Goal: Task Accomplishment & Management: Use online tool/utility

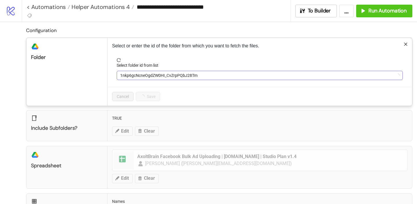
click at [132, 77] on span "1nkp6gcNcneOgdZW0HI_CvZrpPQbJ28Tm" at bounding box center [259, 75] width 279 height 9
click at [132, 76] on span "Ax 05/Sep" at bounding box center [259, 75] width 279 height 9
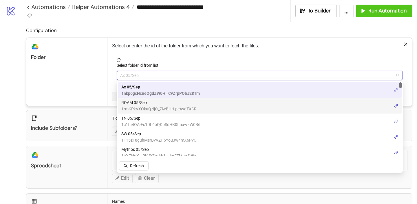
click at [138, 104] on span "ROAM 05/Sep" at bounding box center [158, 103] width 75 height 6
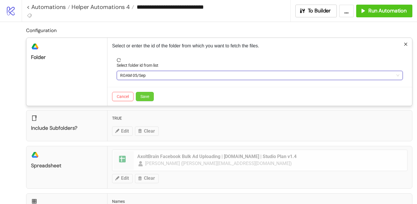
click at [146, 98] on span "Save" at bounding box center [144, 96] width 9 height 5
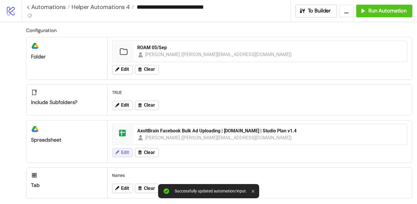
click at [124, 151] on span "Edit" at bounding box center [125, 152] width 8 height 5
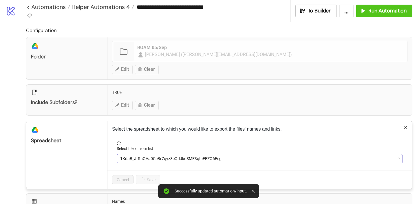
click at [143, 158] on span "1KdaB_JrRhQAa0CcBr7qyz3cQdJkdSME3qIbEEZQ6Esg" at bounding box center [259, 158] width 279 height 9
click at [146, 158] on span "AxoltBrain Facebook Bulk Ad Uploading | [DOMAIN_NAME] | Studio Plan v1.4" at bounding box center [259, 158] width 279 height 9
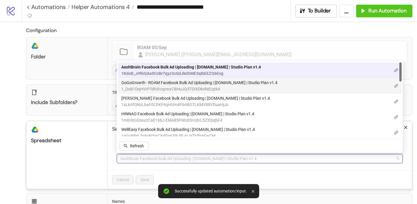
click at [150, 85] on span "GoGoGrowth - ROAM Facebook Bulk Ad Uploading | [DOMAIN_NAME] | Studio Plan v1.4" at bounding box center [199, 83] width 156 height 6
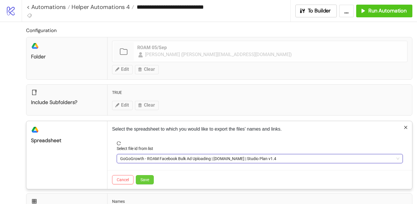
click at [144, 179] on span "Save" at bounding box center [144, 180] width 9 height 5
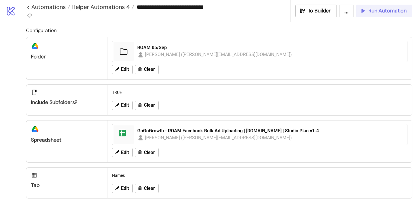
click at [376, 13] on span "Run Automation" at bounding box center [387, 11] width 38 height 7
